Goal: Transaction & Acquisition: Purchase product/service

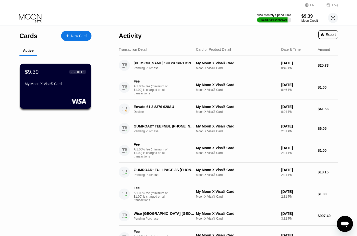
click at [333, 19] on icon at bounding box center [332, 18] width 3 height 3
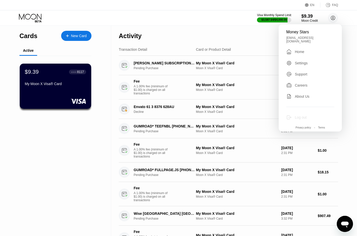
click at [298, 115] on div "Log out" at bounding box center [301, 117] width 12 height 4
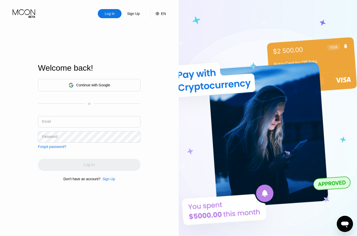
click at [134, 82] on div "Continue with Google" at bounding box center [89, 85] width 102 height 12
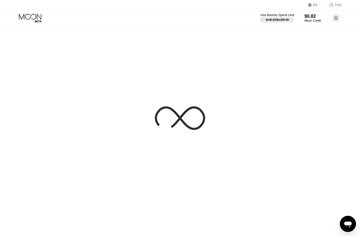
click at [331, 18] on div "Visa Monthly Spend Limit $146.63 / $4,000.00 $0.82 Moon Credit cryptobosai [EMA…" at bounding box center [300, 18] width 81 height 10
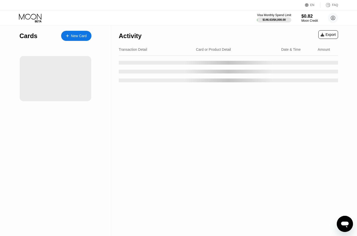
click at [338, 19] on div "Visa Monthly Spend Limit $146.63 / $4,000.00 $0.82 Moon Credit cryptobosai [EMA…" at bounding box center [178, 17] width 357 height 15
click at [332, 14] on circle at bounding box center [333, 18] width 10 height 10
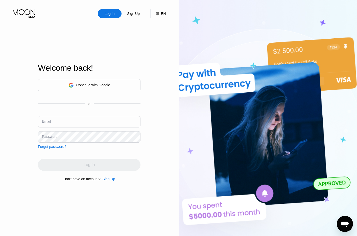
click at [106, 80] on div "Continue with Google" at bounding box center [89, 85] width 102 height 12
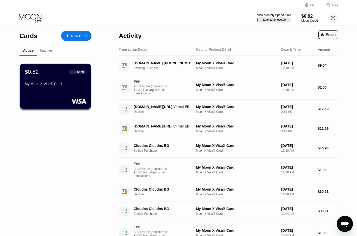
click at [337, 15] on circle at bounding box center [333, 18] width 10 height 10
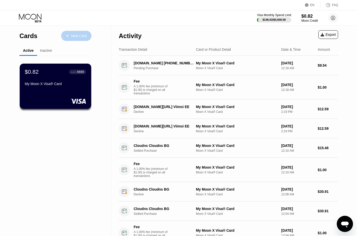
click at [83, 34] on div "New Card" at bounding box center [79, 36] width 16 height 4
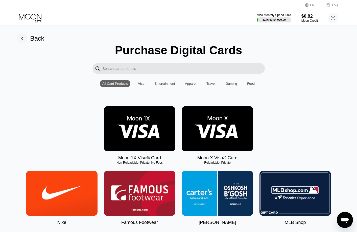
click at [305, 23] on div "Visa Monthly Spend Limit $146.63 / $4,000.00 $0.82 Moon Credit cryptobosai cryp…" at bounding box center [178, 17] width 357 height 15
click at [307, 21] on div "Moon Credit" at bounding box center [309, 21] width 16 height 4
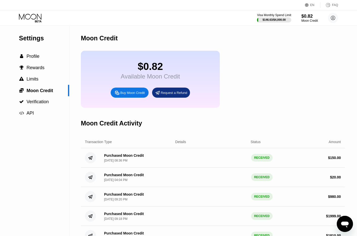
click at [129, 95] on div "Buy Moon Credit" at bounding box center [132, 93] width 24 height 4
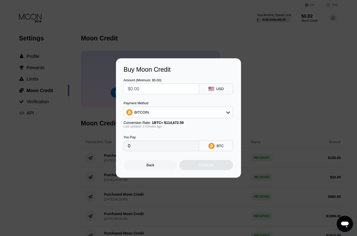
click at [187, 112] on div "BITCOIN" at bounding box center [178, 112] width 109 height 10
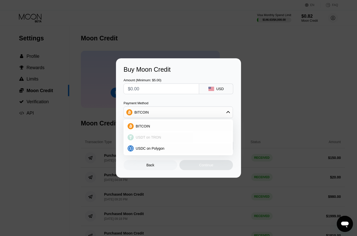
click at [167, 140] on div "USDT on TRON" at bounding box center [178, 137] width 106 height 10
type input "0.00"
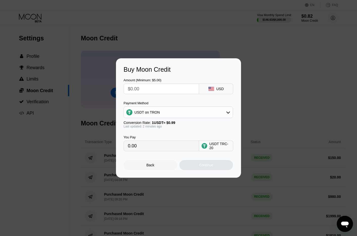
click at [160, 90] on input "text" at bounding box center [161, 89] width 67 height 10
type input "$15"
type input "15.15"
type input "$15"
click at [179, 102] on div "Payment Method" at bounding box center [177, 103] width 109 height 4
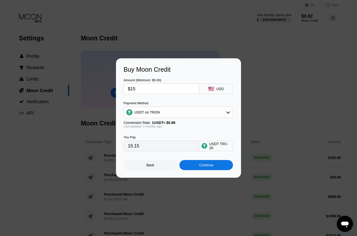
click at [206, 167] on div "Continue" at bounding box center [206, 165] width 14 height 4
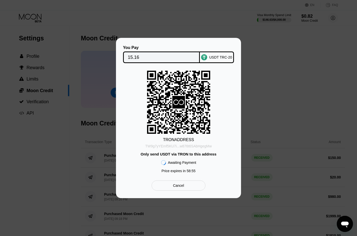
click at [169, 145] on div "TW9g7yYEmf5KU7i...w876t6SAbHgegMw" at bounding box center [178, 146] width 66 height 4
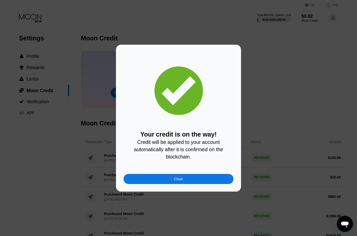
click at [198, 184] on div "Close" at bounding box center [178, 179] width 110 height 10
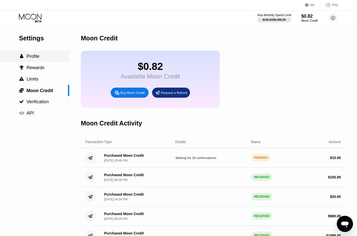
click at [33, 57] on span "Profile" at bounding box center [32, 56] width 13 height 5
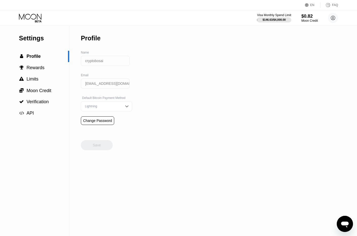
click at [35, 26] on div "Settings  Profile  Rewards  Limits  Moon Credit  Verification  API" at bounding box center [34, 72] width 69 height 93
click at [36, 15] on icon at bounding box center [30, 17] width 22 height 6
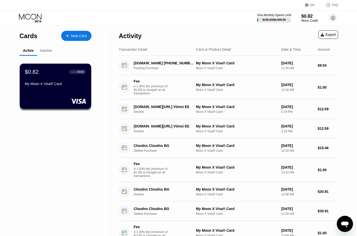
click at [67, 77] on div "$0.82 ● ● ● ● 6669 My Moon X Visa® Card" at bounding box center [55, 78] width 61 height 19
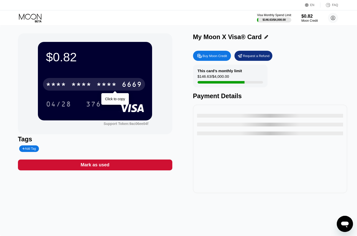
click at [118, 86] on div "* * * * * * * * * * * * 6669" at bounding box center [94, 84] width 102 height 13
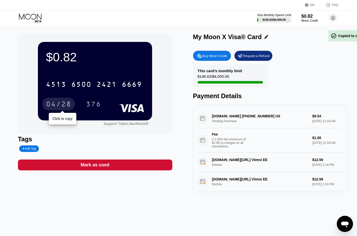
click at [65, 102] on div "04/28" at bounding box center [58, 105] width 25 height 8
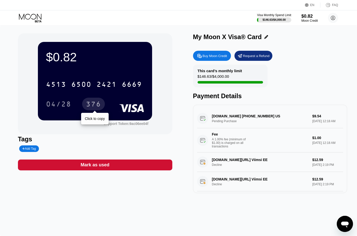
drag, startPoint x: 96, startPoint y: 105, endPoint x: 115, endPoint y: 88, distance: 25.5
click at [96, 105] on div "376" at bounding box center [93, 105] width 15 height 8
click at [36, 17] on icon at bounding box center [30, 17] width 22 height 6
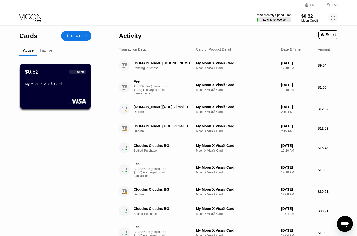
click at [37, 12] on div "Visa Monthly Spend Limit $146.63 / $4,000.00 $0.82 Moon Credit cryptobosai cryp…" at bounding box center [178, 17] width 357 height 15
click at [306, 15] on div "$0.82" at bounding box center [309, 16] width 16 height 5
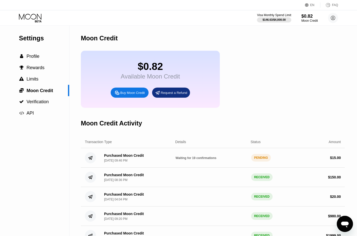
click at [150, 49] on div "Moon Credit" at bounding box center [213, 38] width 264 height 25
click at [131, 95] on div "Buy Moon Credit" at bounding box center [132, 93] width 24 height 4
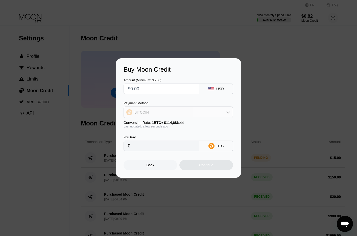
click at [175, 112] on div "BITCOIN" at bounding box center [178, 112] width 109 height 10
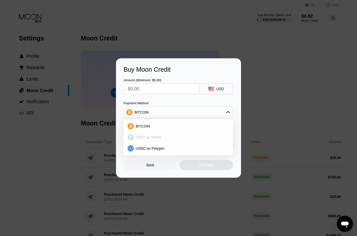
click at [158, 137] on span "USDT on TRON" at bounding box center [148, 137] width 25 height 4
type input "0.00"
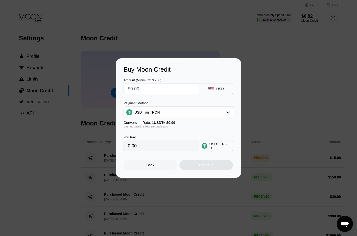
click at [155, 90] on input "text" at bounding box center [161, 89] width 67 height 10
type input "$1"
type input "1.01"
type input "$15"
type input "15.15"
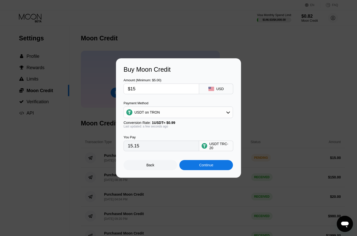
type input "$15"
click at [210, 166] on div "Continue" at bounding box center [206, 165] width 14 height 4
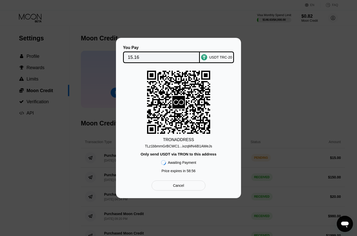
click at [148, 147] on div "TLz1bbmmGrBCWC1...ixzqMN4iB1AWeJs" at bounding box center [178, 146] width 67 height 4
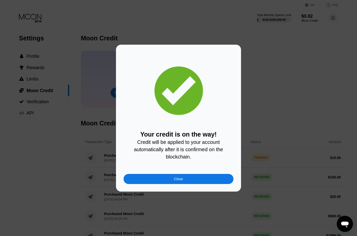
click at [155, 177] on div "Close" at bounding box center [178, 179] width 110 height 10
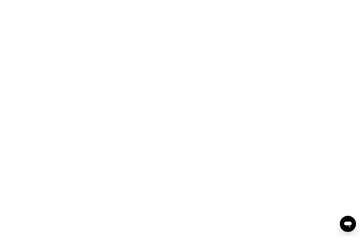
click at [48, 22] on div at bounding box center [180, 118] width 360 height 236
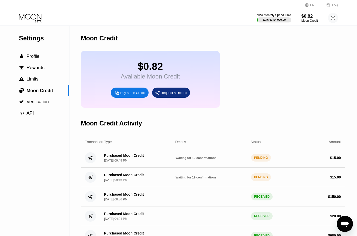
click at [139, 95] on div "Buy Moon Credit" at bounding box center [132, 93] width 24 height 4
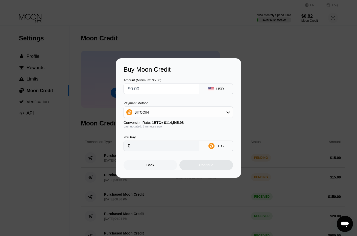
click at [157, 92] on input "text" at bounding box center [161, 89] width 67 height 10
drag, startPoint x: 183, startPoint y: 100, endPoint x: 171, endPoint y: 110, distance: 15.4
click at [181, 101] on div "Amount (Minimum: $5.00) USD Payment Method BITCOIN Conversion Rate: 1 BTC ≈ $11…" at bounding box center [178, 112] width 110 height 78
click at [170, 112] on div "BITCOIN" at bounding box center [178, 112] width 109 height 10
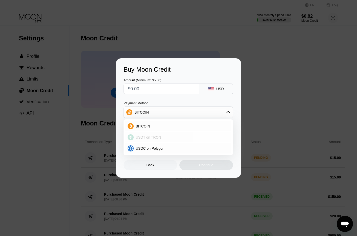
drag, startPoint x: 152, startPoint y: 137, endPoint x: 151, endPoint y: 120, distance: 16.9
click at [152, 136] on span "USDT on TRON" at bounding box center [148, 137] width 25 height 4
type input "0.00"
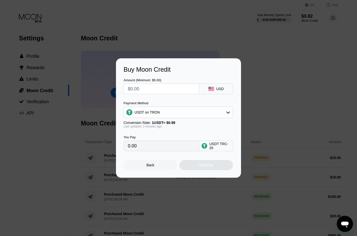
click at [152, 93] on input "text" at bounding box center [161, 89] width 67 height 10
type input "$2"
type input "2.02"
type input "$20"
type input "20.20"
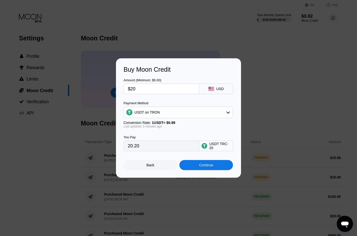
type input "$20"
click at [207, 167] on div "Continue" at bounding box center [206, 165] width 14 height 4
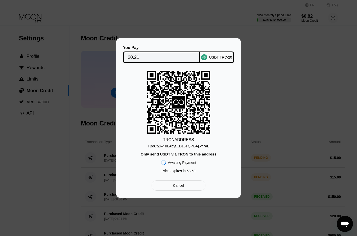
click at [190, 145] on div "TBoCtZRqTiLAbyf...D15TQPi5Aj5Y7aB" at bounding box center [178, 146] width 62 height 4
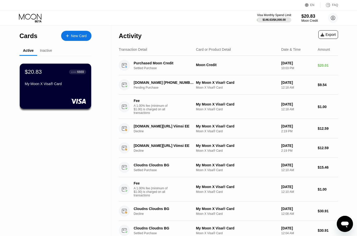
click at [49, 71] on div "$20.83 ● ● ● ● 6669" at bounding box center [55, 72] width 61 height 7
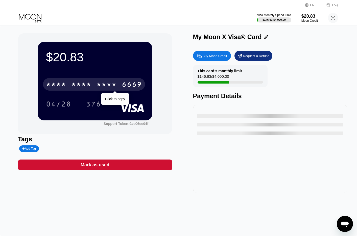
click at [112, 89] on div "* * * *" at bounding box center [106, 85] width 20 height 8
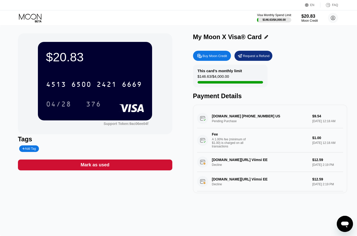
click at [117, 87] on div "[CREDIT_CARD_NUMBER]" at bounding box center [94, 84] width 102 height 13
